Goal: Task Accomplishment & Management: Complete application form

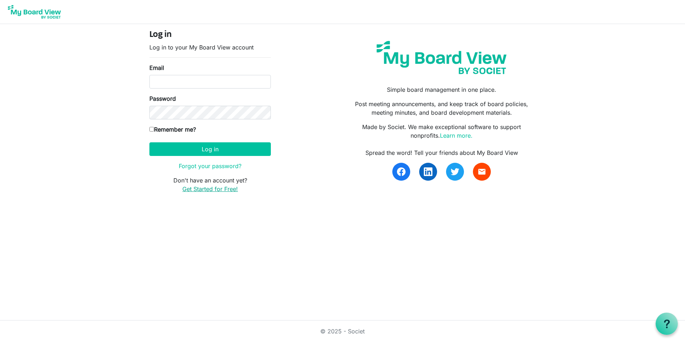
click at [224, 190] on link "Get Started for Free!" at bounding box center [210, 188] width 56 height 7
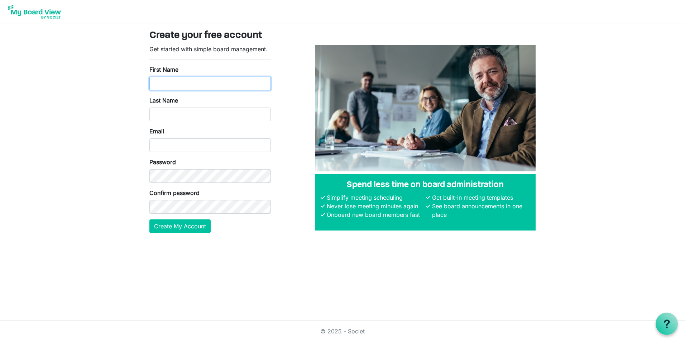
click at [200, 81] on input "First Name" at bounding box center [209, 84] width 121 height 14
type input "Marco"
click at [224, 119] on input "Last Name" at bounding box center [209, 114] width 121 height 14
type input "Titocci"
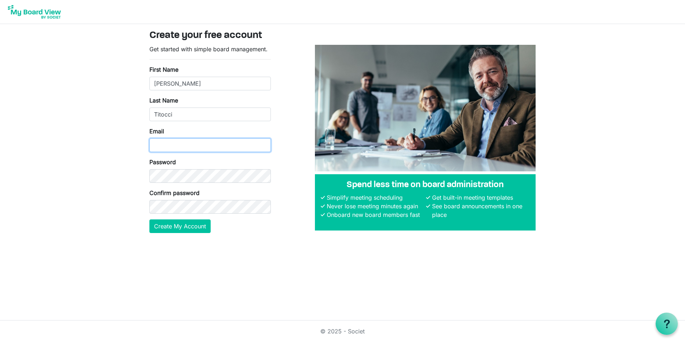
click at [231, 144] on input "Email" at bounding box center [209, 145] width 121 height 14
type input "titoccimarco@gmail.com"
click at [149, 219] on button "Create My Account" at bounding box center [179, 226] width 61 height 14
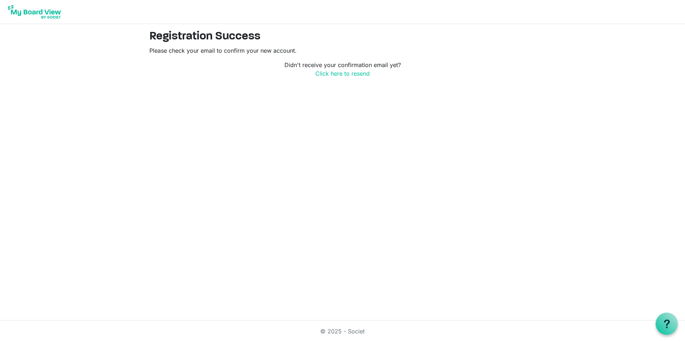
drag, startPoint x: 341, startPoint y: 71, endPoint x: 355, endPoint y: 83, distance: 18.3
click at [341, 71] on link "Click here to resend" at bounding box center [342, 73] width 54 height 7
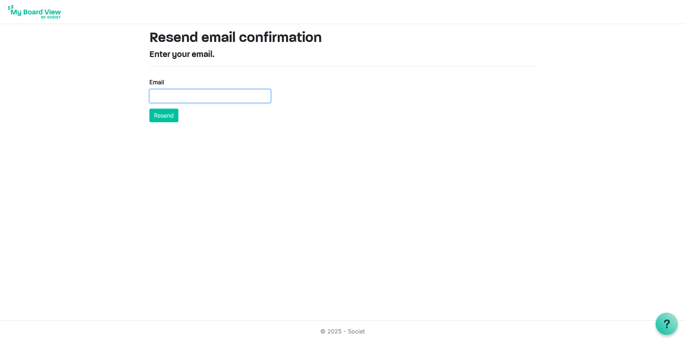
click at [228, 98] on input "Email" at bounding box center [209, 96] width 121 height 14
type input "[EMAIL_ADDRESS][DOMAIN_NAME]"
click at [168, 115] on button "Resend" at bounding box center [163, 116] width 29 height 14
